Goal: Task Accomplishment & Management: Manage account settings

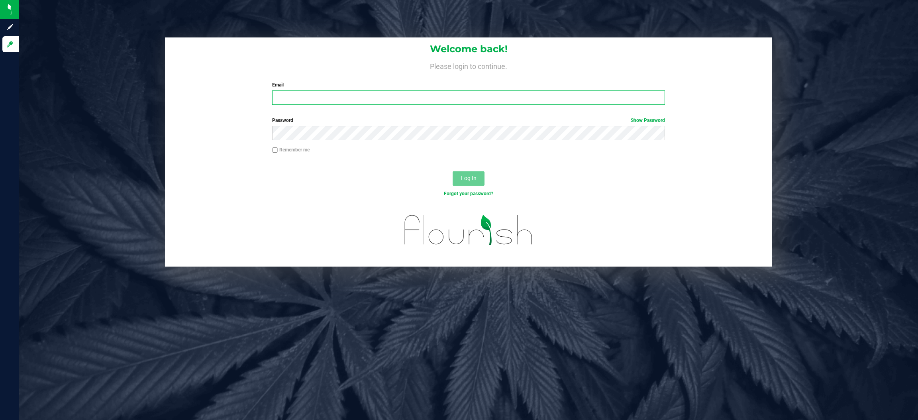
click at [468, 94] on input "Email" at bounding box center [468, 97] width 393 height 14
type input "[EMAIL_ADDRESS][DOMAIN_NAME]"
click at [452, 171] on button "Log In" at bounding box center [468, 178] width 32 height 14
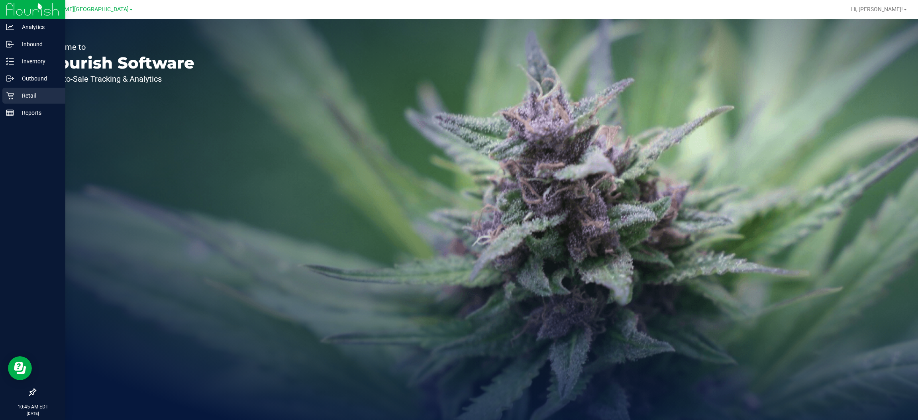
click at [7, 90] on div "Retail" at bounding box center [33, 96] width 63 height 16
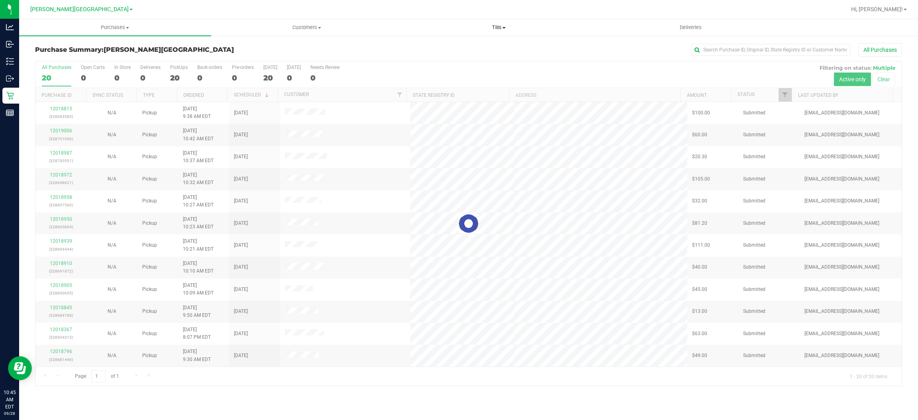
click at [496, 28] on span "Tills" at bounding box center [498, 27] width 191 height 7
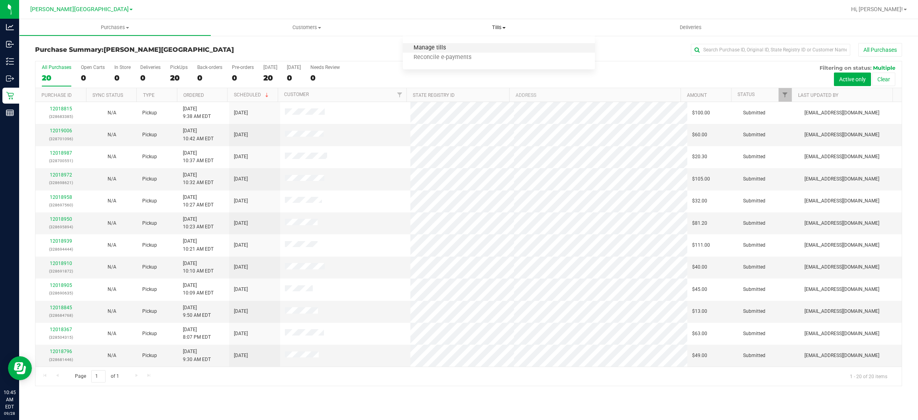
click at [447, 45] on span "Manage tills" at bounding box center [430, 48] width 54 height 7
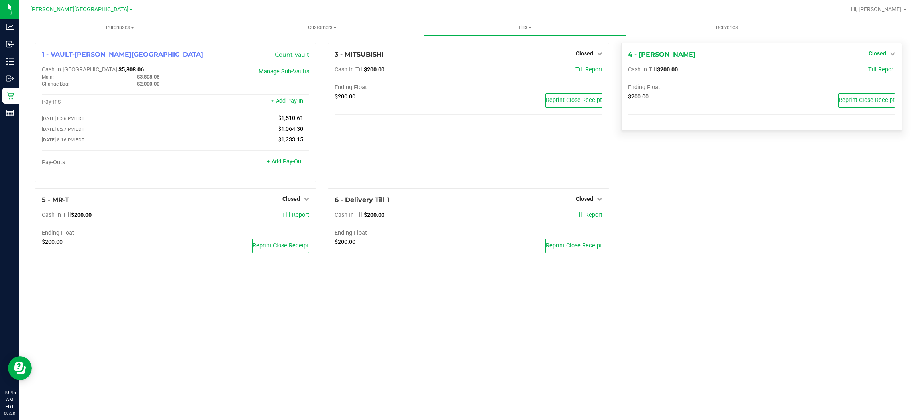
click at [880, 52] on span "Closed" at bounding box center [877, 53] width 18 height 6
click at [872, 70] on link "Open Till" at bounding box center [876, 70] width 21 height 6
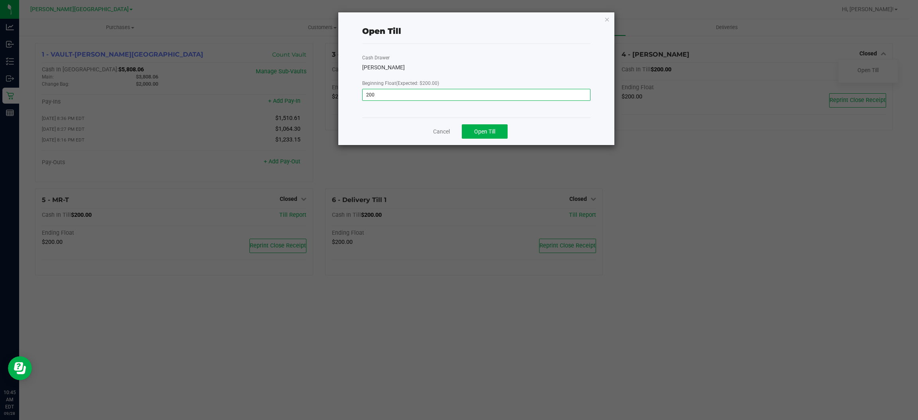
click at [519, 97] on input "200" at bounding box center [476, 94] width 228 height 11
type input "$200.00"
click at [503, 131] on button "Open Till" at bounding box center [485, 131] width 46 height 14
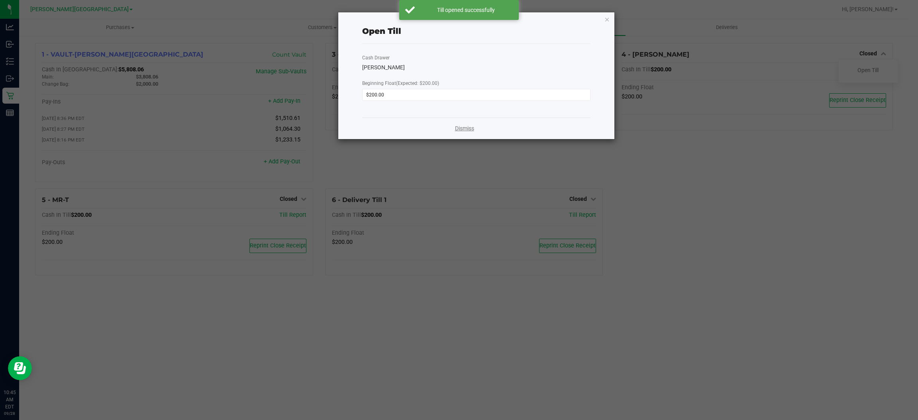
click at [460, 128] on link "Dismiss" at bounding box center [464, 128] width 19 height 8
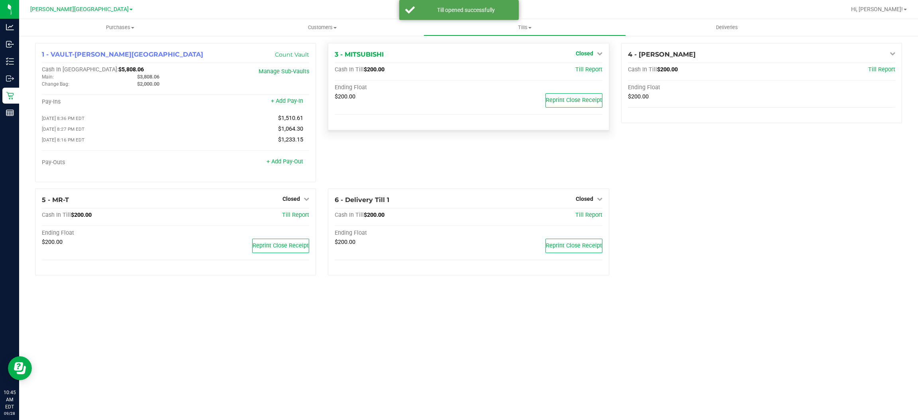
click at [587, 56] on span "Closed" at bounding box center [585, 53] width 18 height 6
click at [587, 70] on link "Open Till" at bounding box center [584, 70] width 21 height 6
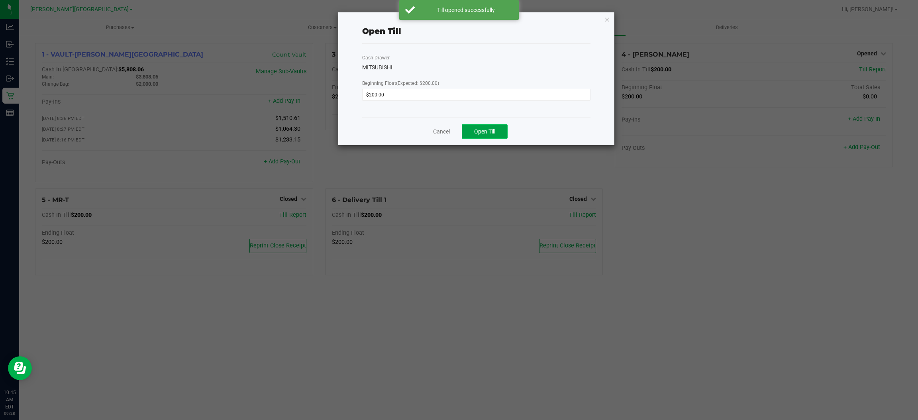
click at [495, 128] on span "Open Till" at bounding box center [484, 131] width 21 height 6
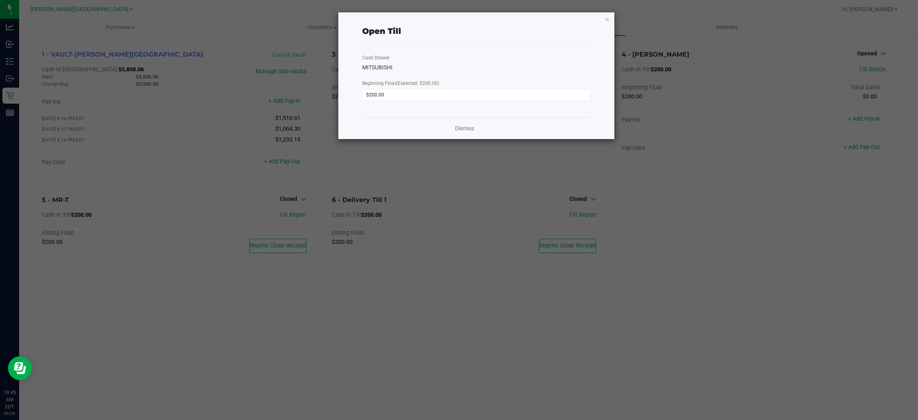
click at [480, 127] on div "Dismiss" at bounding box center [476, 128] width 229 height 22
click at [469, 127] on link "Dismiss" at bounding box center [464, 128] width 19 height 8
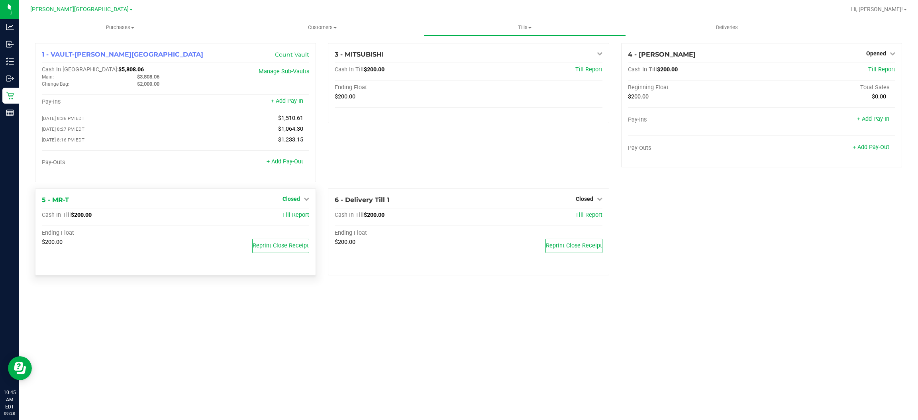
click at [307, 197] on icon at bounding box center [306, 199] width 6 height 6
click at [299, 220] on div "Open Till" at bounding box center [291, 215] width 59 height 10
click at [296, 212] on link "Open Till" at bounding box center [290, 215] width 21 height 6
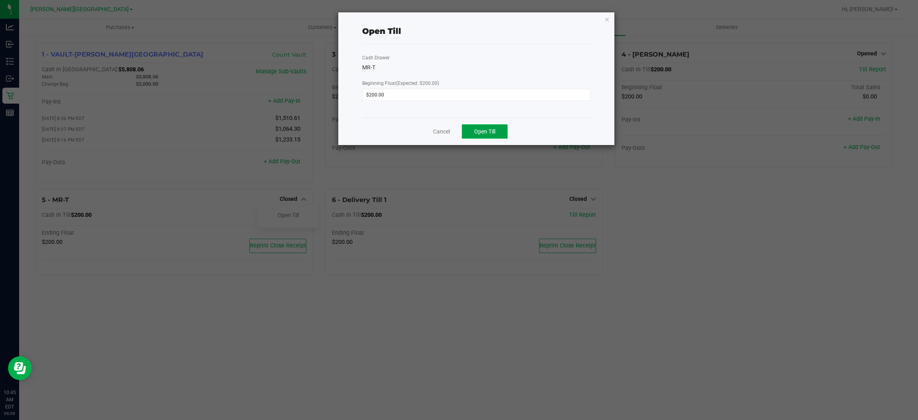
click at [479, 131] on span "Open Till" at bounding box center [484, 131] width 21 height 6
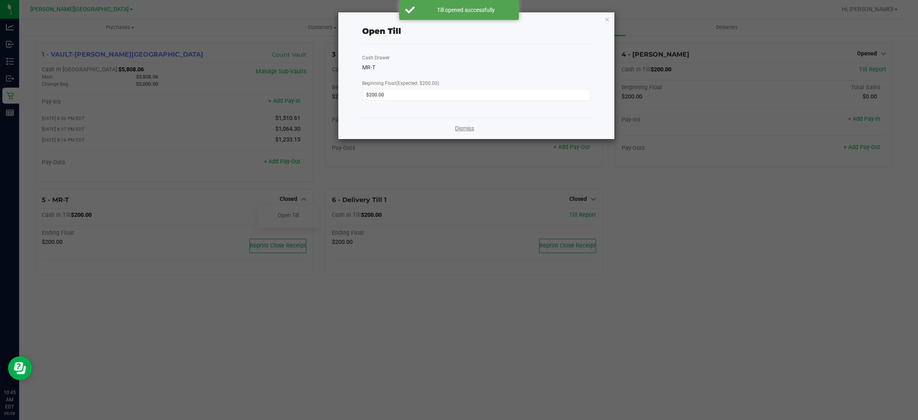
click at [467, 130] on link "Dismiss" at bounding box center [464, 128] width 19 height 8
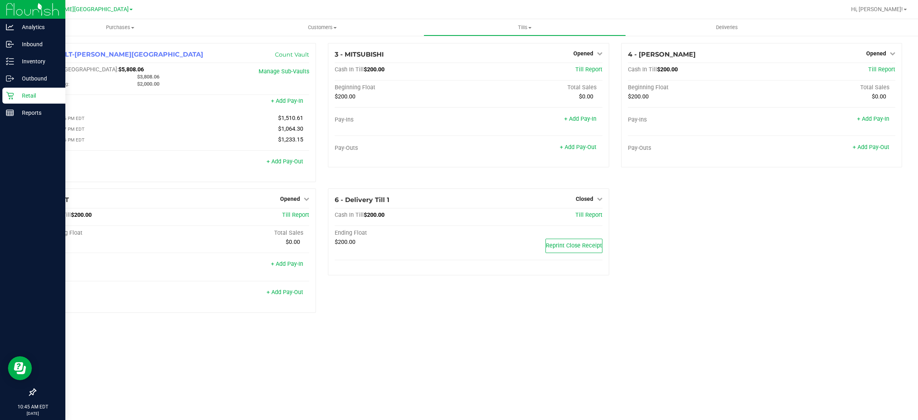
click at [31, 97] on p "Retail" at bounding box center [38, 96] width 48 height 10
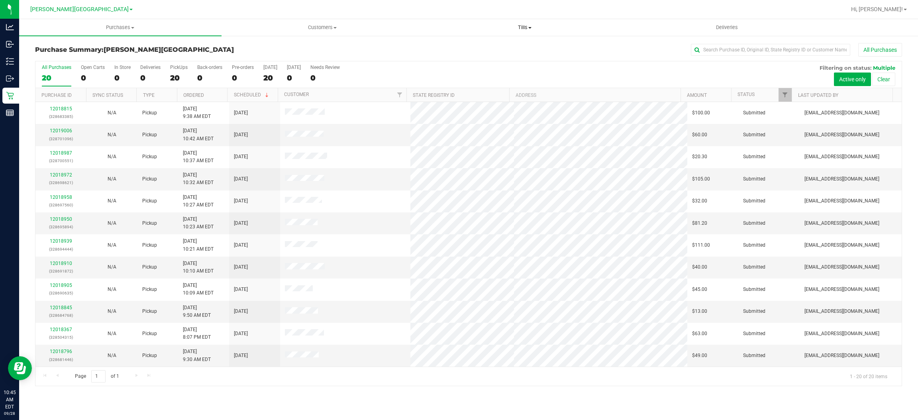
click at [522, 25] on span "Tills" at bounding box center [525, 27] width 202 height 7
click at [453, 47] on span "Manage tills" at bounding box center [450, 48] width 54 height 7
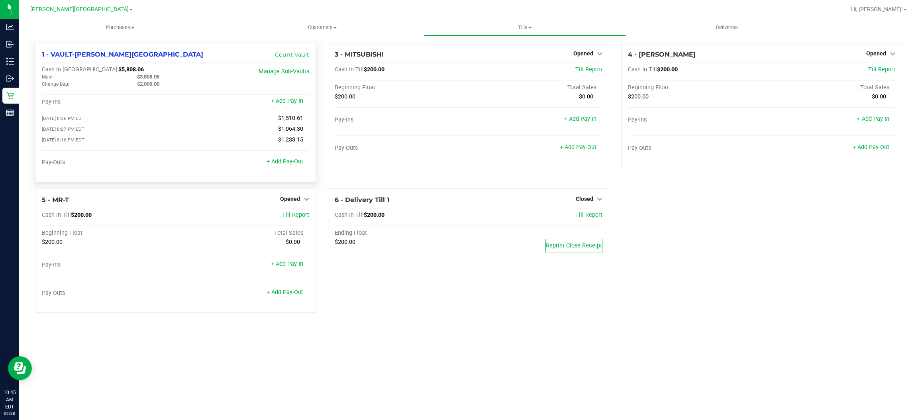
drag, startPoint x: 169, startPoint y: 78, endPoint x: 140, endPoint y: 78, distance: 28.7
click at [140, 78] on div "$3,808.06" at bounding box center [178, 76] width 95 height 7
copy span "3,808.06"
drag, startPoint x: 132, startPoint y: 63, endPoint x: 122, endPoint y: 69, distance: 11.1
click at [130, 65] on div "1 - VAULT-[PERSON_NAME][GEOGRAPHIC_DATA] Count Vault Cash In Vault: $5,808.06 M…" at bounding box center [175, 112] width 281 height 139
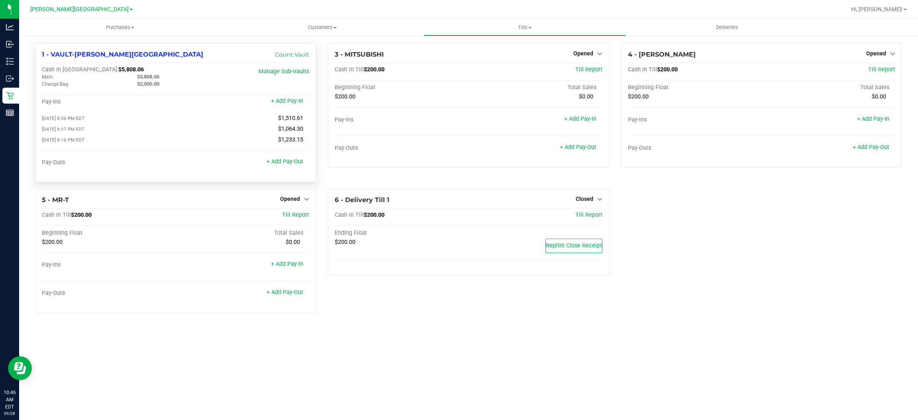
click at [117, 72] on div "Cash In Vault: $5,808.06" at bounding box center [131, 69] width 178 height 7
drag, startPoint x: 114, startPoint y: 72, endPoint x: 81, endPoint y: 71, distance: 32.7
click at [81, 71] on div "Cash In Vault: $5,808.06" at bounding box center [131, 69] width 178 height 7
copy span "5,808.06"
